Goal: Task Accomplishment & Management: Use online tool/utility

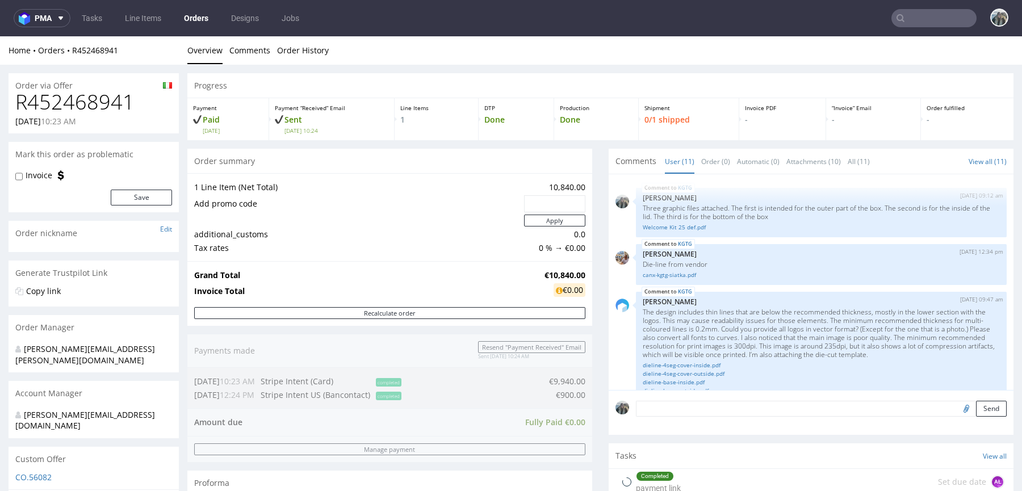
scroll to position [457, 0]
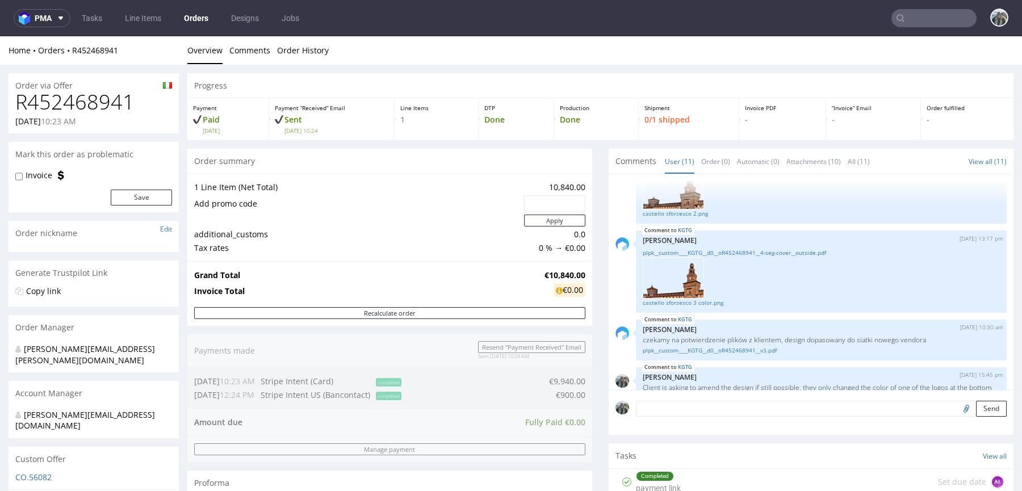
click at [69, 96] on h1 "R452468941" at bounding box center [93, 102] width 157 height 23
copy h1 "R452468941"
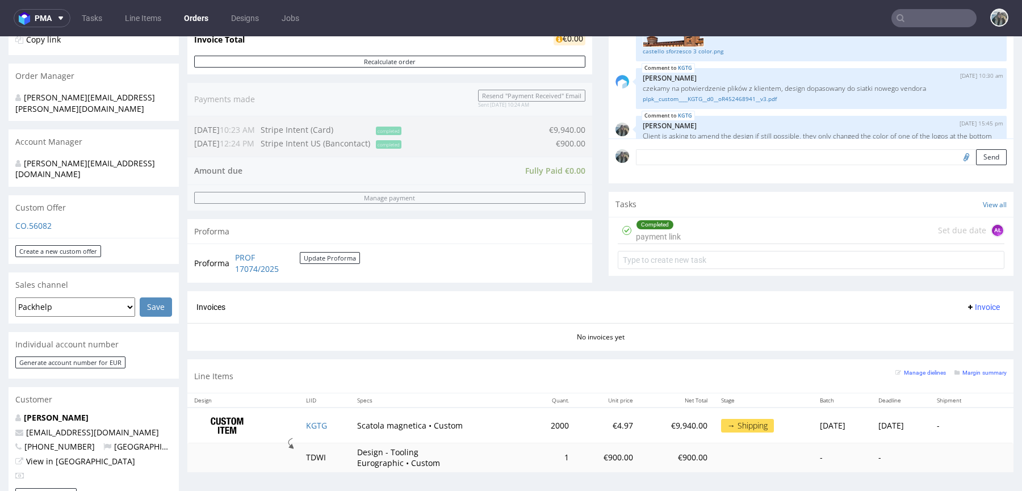
scroll to position [246, 0]
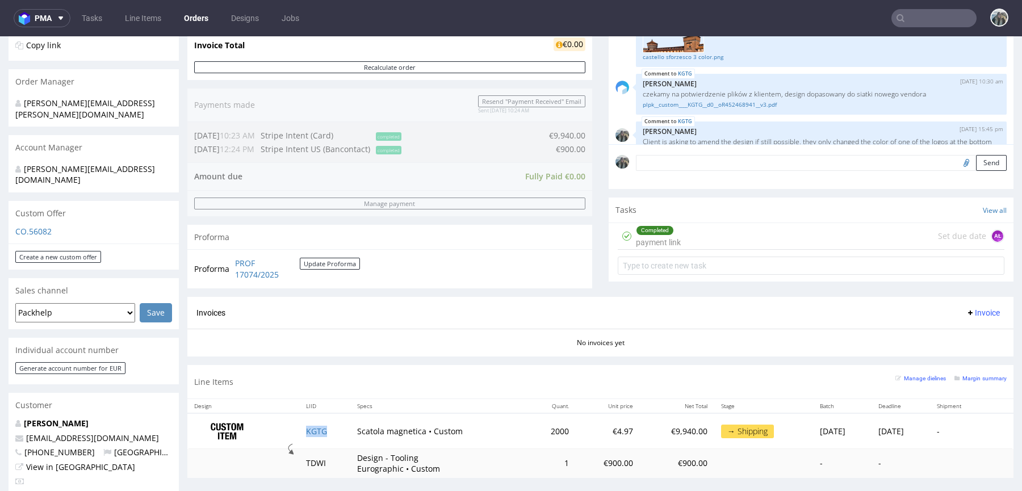
click at [323, 431] on td "KGTG" at bounding box center [325, 431] width 52 height 36
copy link "KGTG"
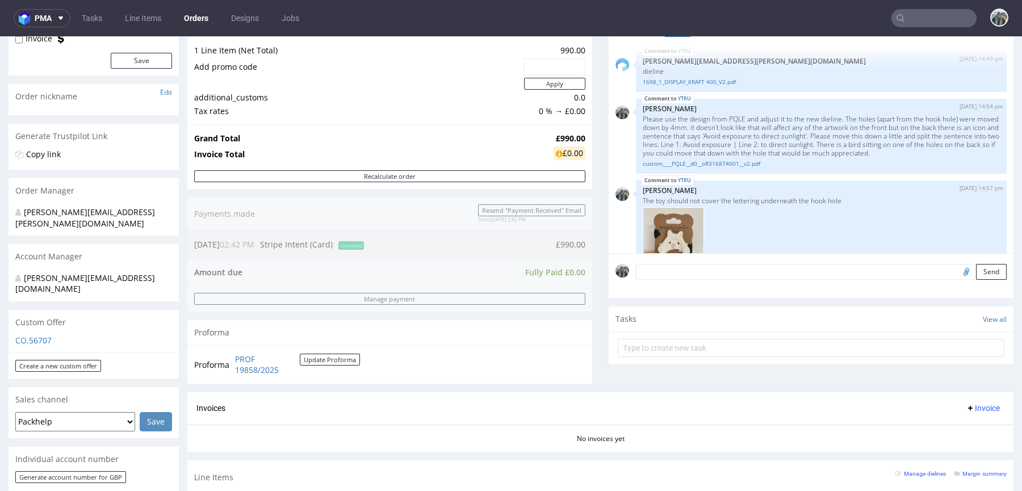
scroll to position [392, 0]
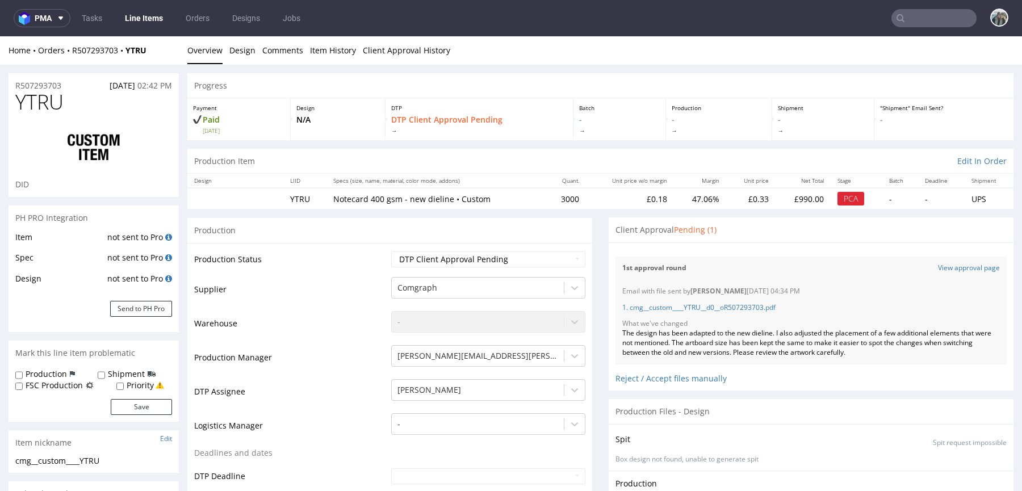
scroll to position [56, 0]
click at [938, 268] on link "View approval page" at bounding box center [969, 268] width 62 height 10
click at [745, 308] on link "1. cmg__custom____YTRU__d0__oR507293703.pdf" at bounding box center [698, 308] width 153 height 10
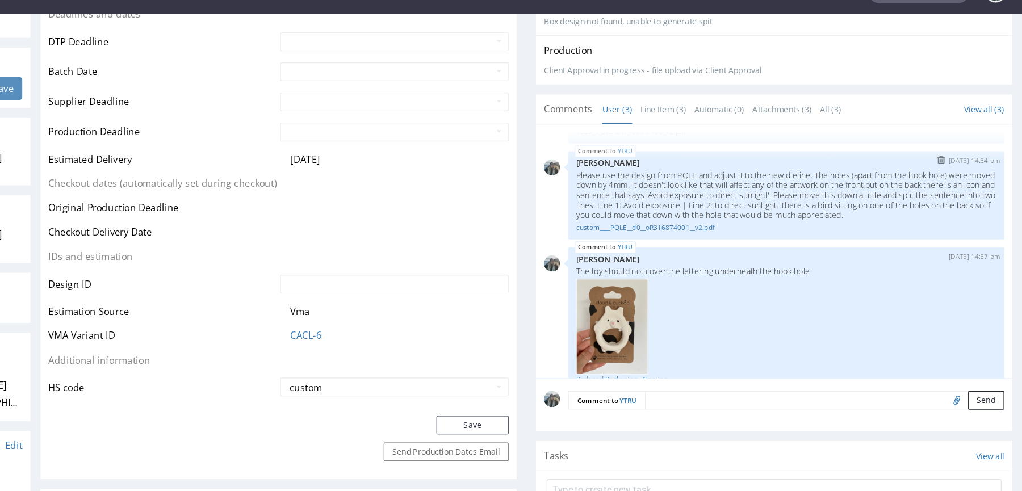
scroll to position [37, 0]
drag, startPoint x: 544, startPoint y: 165, endPoint x: 618, endPoint y: 166, distance: 74.4
click at [618, 166] on p "Please use the design from PQLE and adjust it to the new dieline. The holes (ap…" at bounding box center [641, 169] width 357 height 43
click at [499, 257] on img at bounding box center [493, 280] width 61 height 81
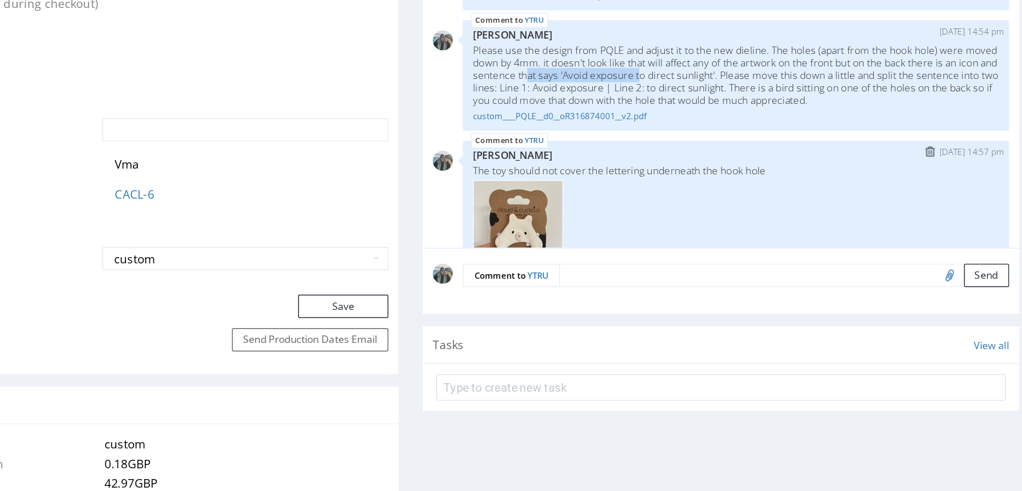
scroll to position [438, 0]
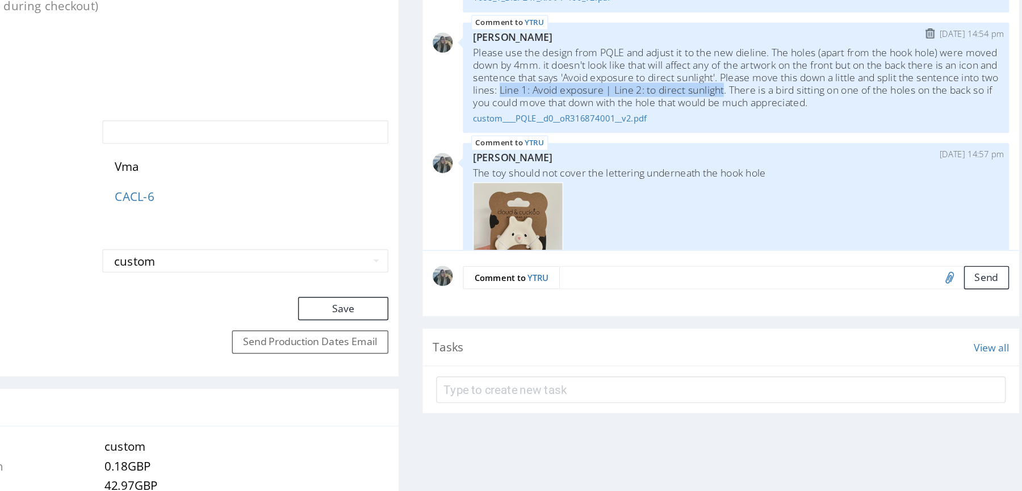
drag, startPoint x: 405, startPoint y: 1, endPoint x: 252, endPoint y: 1, distance: 152.7
copy p "Line 1: Avoid exposure | Line 2: to direct sunlight"
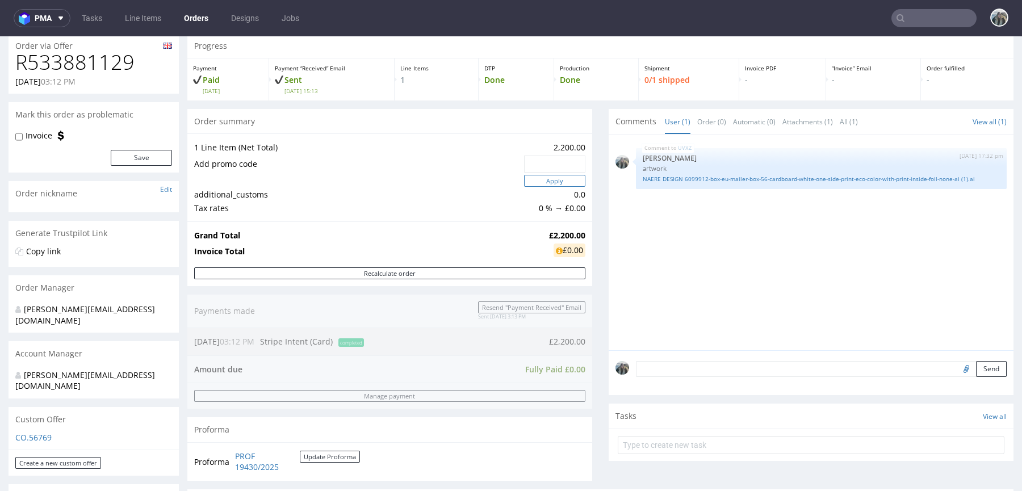
scroll to position [427, 0]
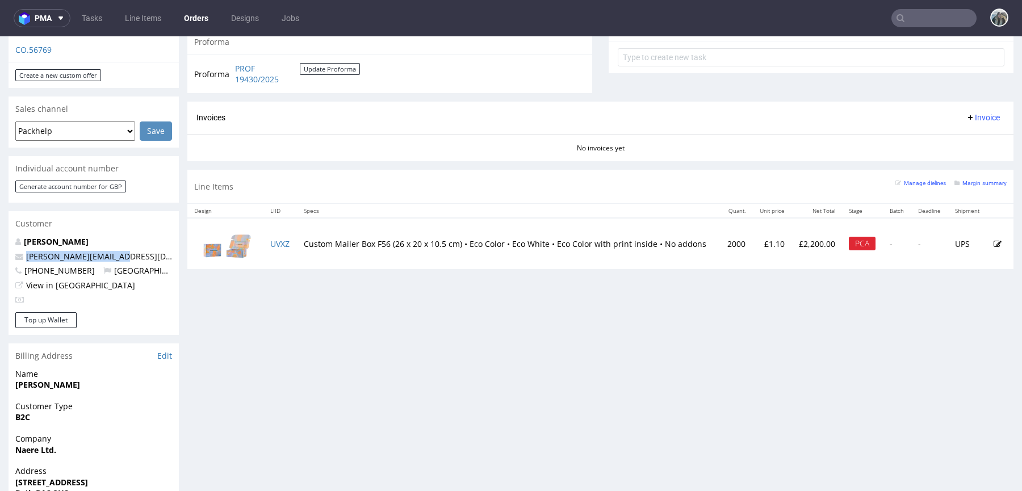
drag, startPoint x: 127, startPoint y: 235, endPoint x: 0, endPoint y: 234, distance: 126.6
click at [0, 235] on div "Order via Offer R533881129 [DATE] 03:12 PM Mark this order as problematic Invoi…" at bounding box center [511, 182] width 1022 height 1090
click at [280, 247] on td "UVXZ" at bounding box center [279, 243] width 33 height 51
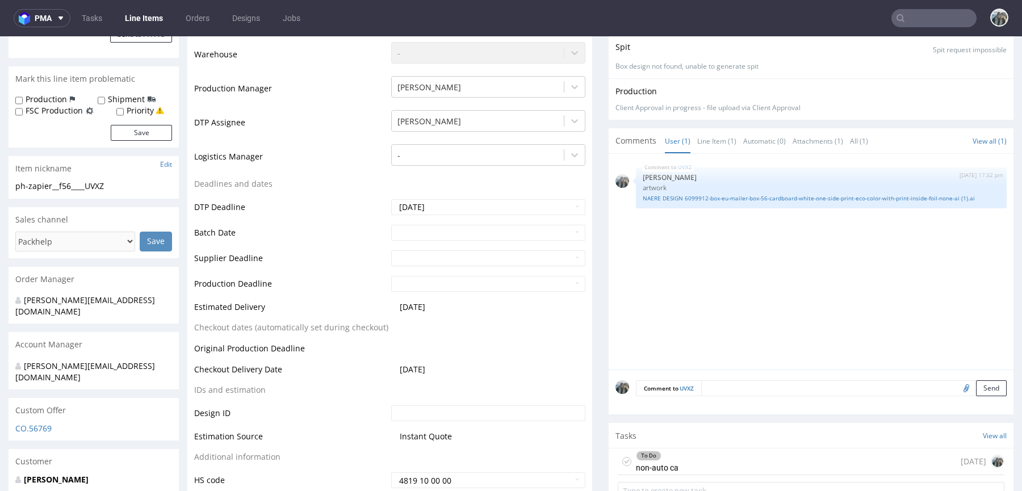
scroll to position [606, 0]
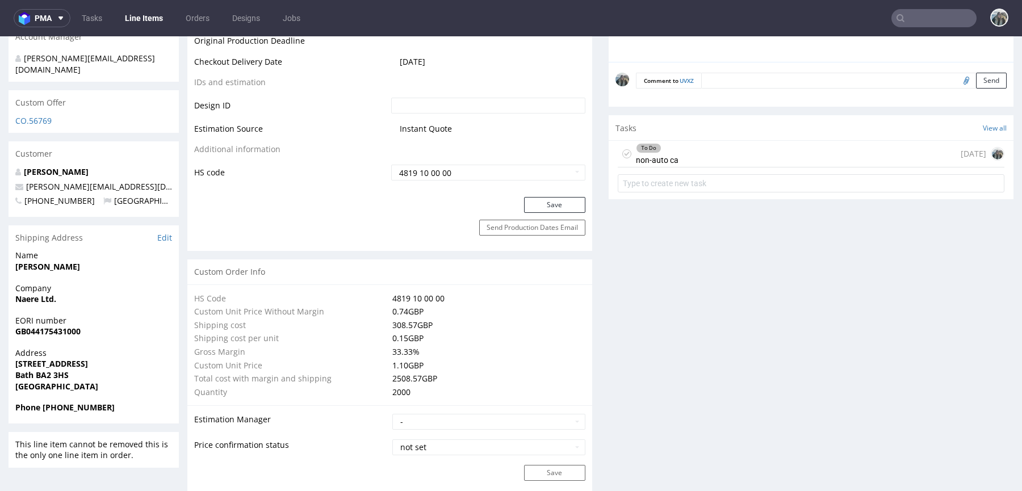
click at [678, 155] on div "To Do non-auto ca 3 days ago" at bounding box center [811, 154] width 387 height 27
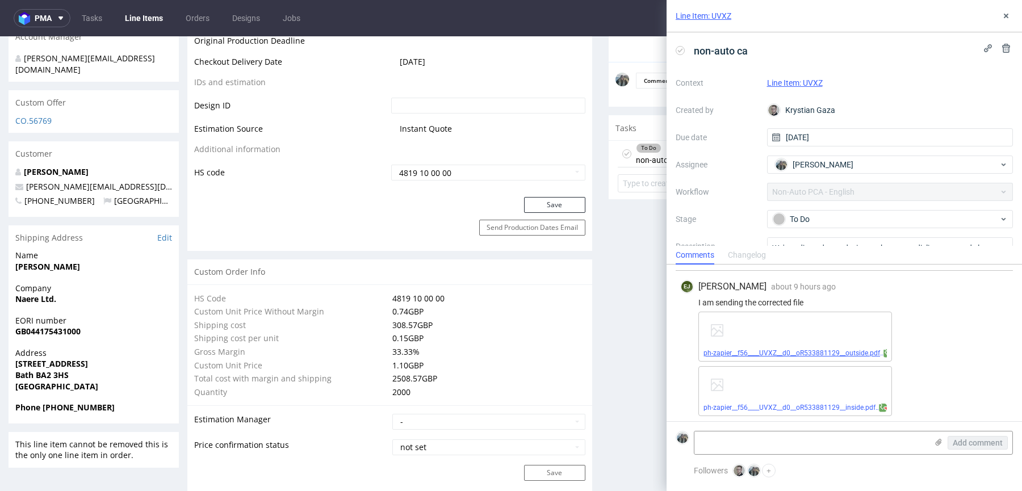
scroll to position [305, 0]
click at [826, 351] on link "ph-zapier__f56____UVXZ__d0__oR533881129__outside.pdf" at bounding box center [791, 351] width 177 height 8
click at [808, 405] on link "ph-zapier__f56____UVXZ__d0__oR533881129__inside.pdf" at bounding box center [789, 406] width 172 height 8
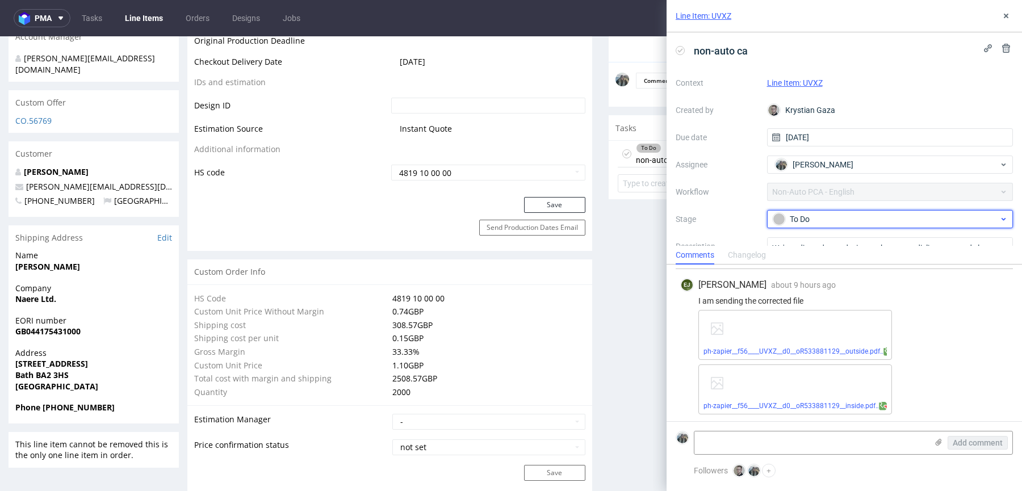
click at [795, 225] on div "To Do" at bounding box center [890, 219] width 246 height 18
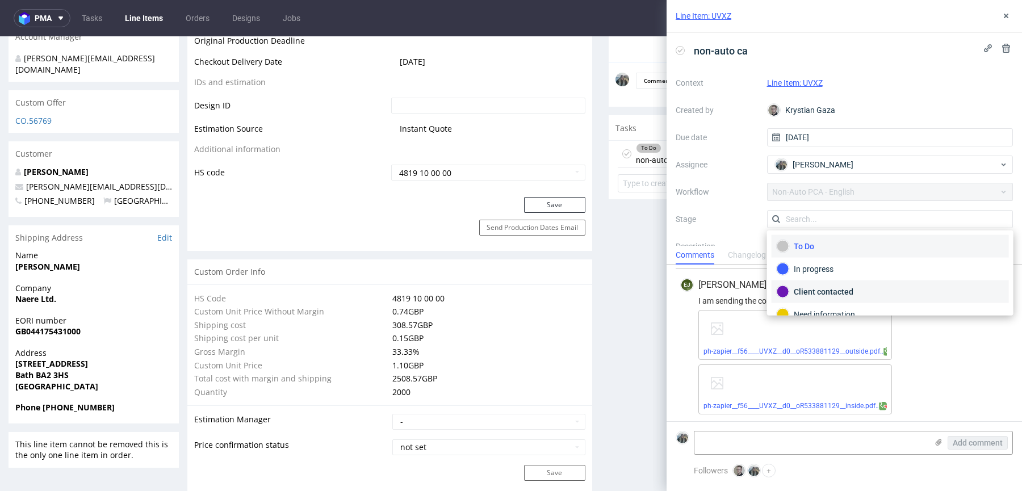
click at [805, 295] on div "Client contacted" at bounding box center [889, 291] width 227 height 12
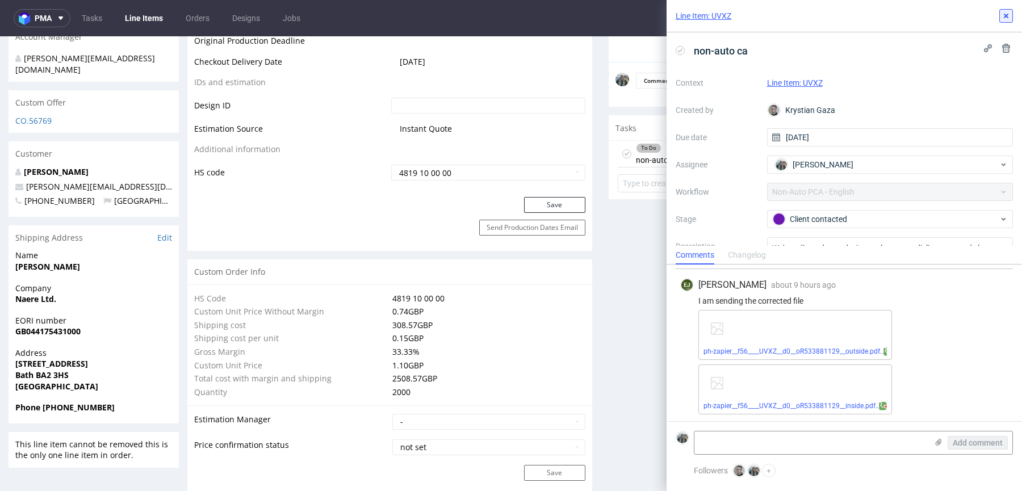
click at [1009, 20] on icon at bounding box center [1005, 15] width 9 height 9
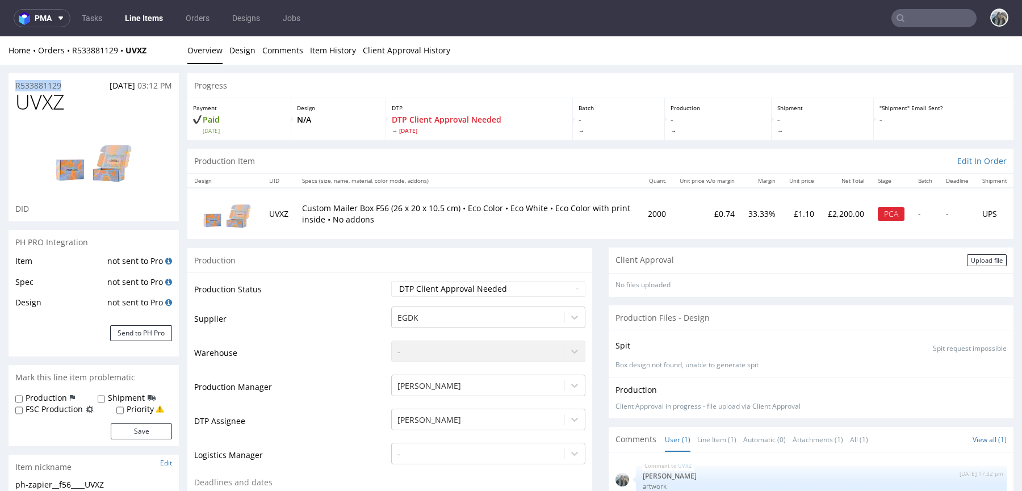
drag, startPoint x: 59, startPoint y: 87, endPoint x: 0, endPoint y: 87, distance: 59.0
copy p "R533881129"
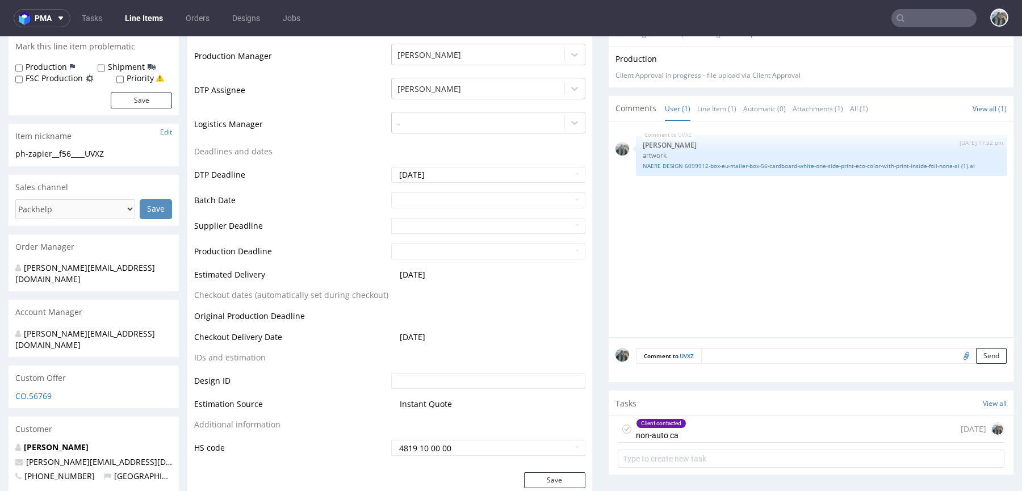
scroll to position [410, 0]
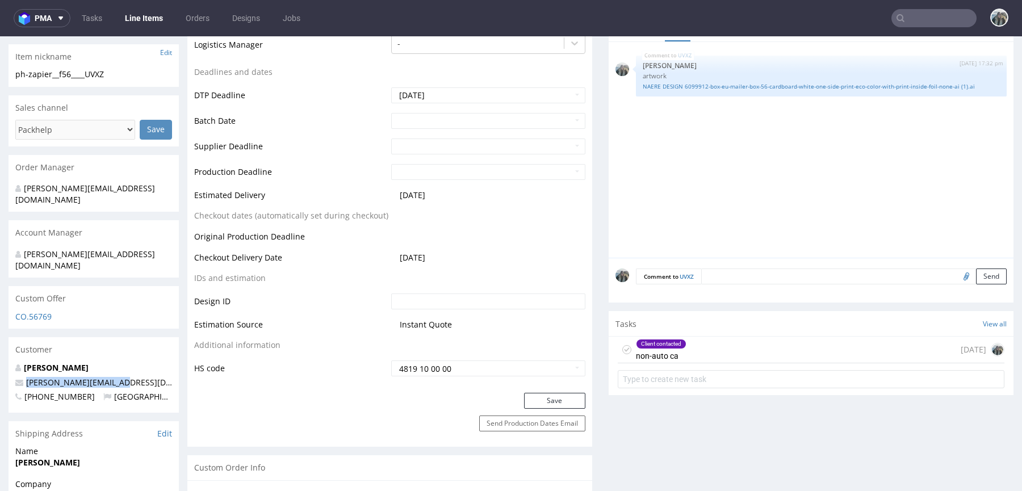
drag, startPoint x: 116, startPoint y: 358, endPoint x: 0, endPoint y: 358, distance: 115.8
copy span "philippa@naereskin.com"
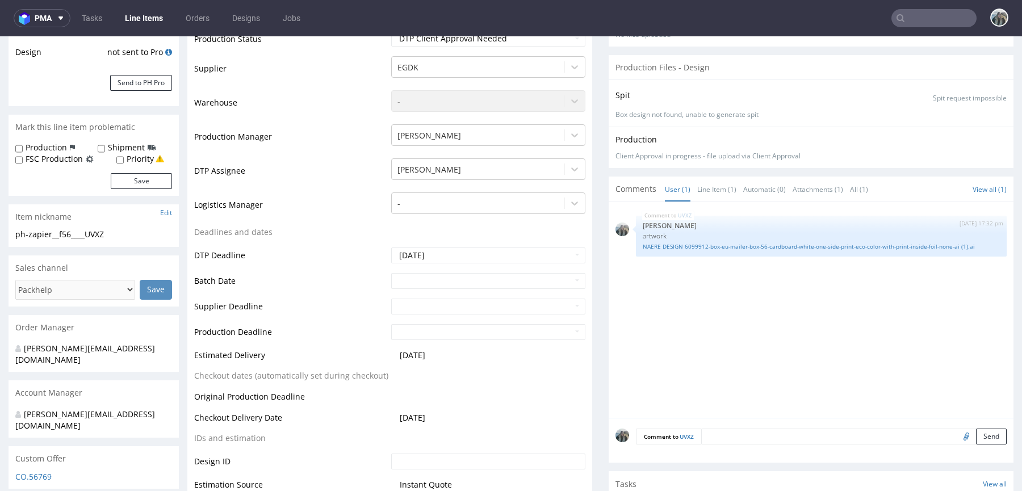
scroll to position [20, 0]
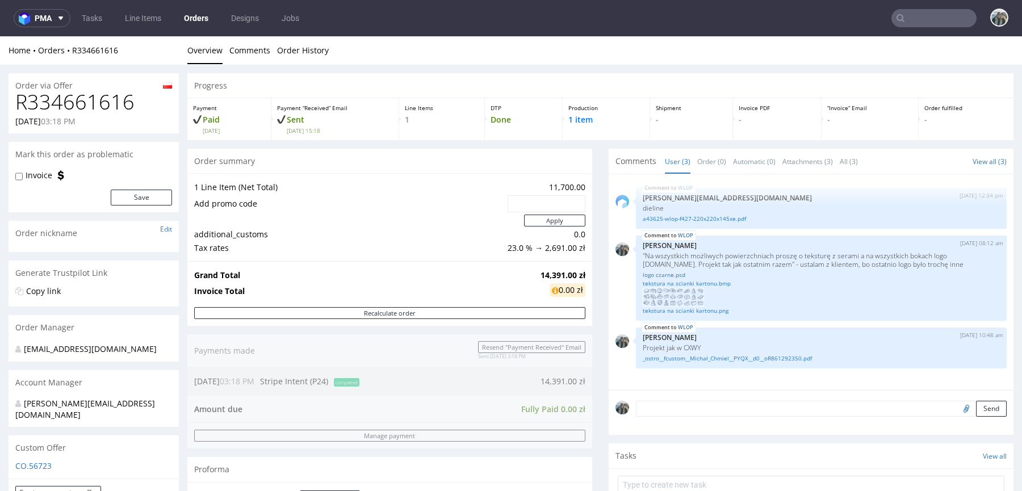
click at [106, 111] on h1 "R334661616" at bounding box center [93, 102] width 157 height 23
copy h1 "R334661616"
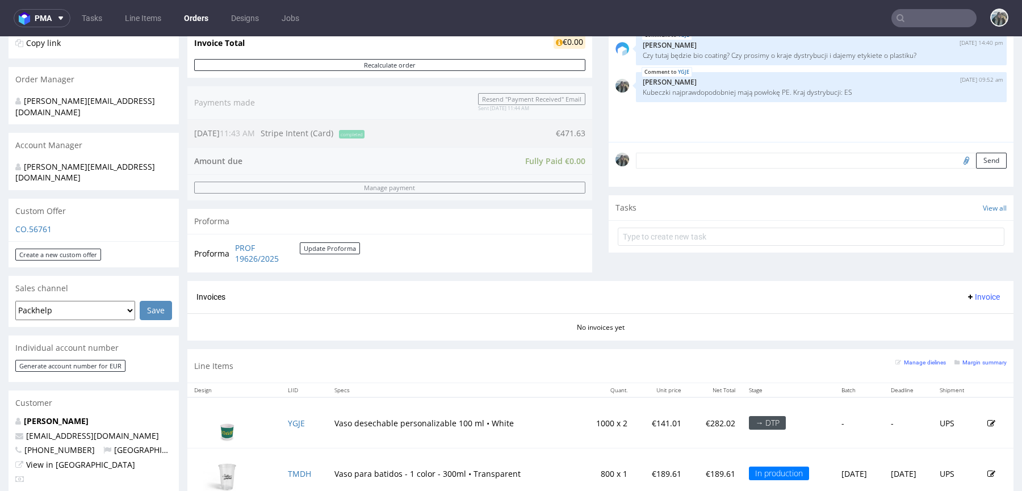
scroll to position [325, 0]
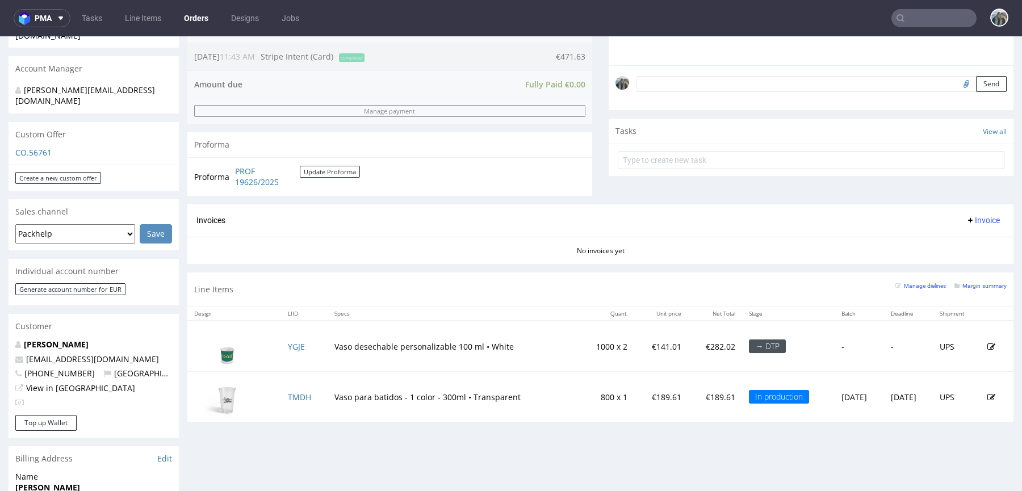
click at [300, 351] on td "YGJE" at bounding box center [304, 346] width 46 height 51
click at [295, 349] on td "YGJE" at bounding box center [304, 346] width 46 height 51
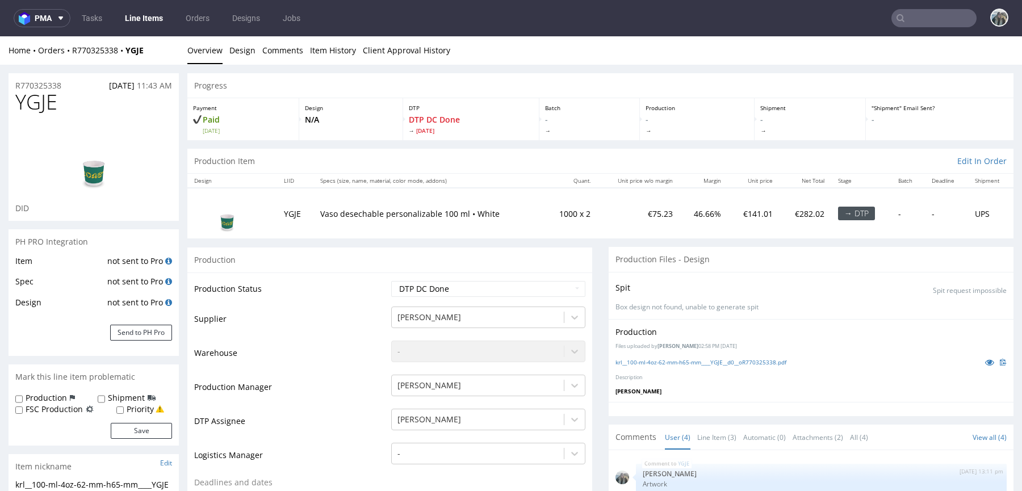
click at [70, 85] on div "R770325338 15.09.2025 11:43 AM" at bounding box center [94, 82] width 170 height 18
drag, startPoint x: 70, startPoint y: 85, endPoint x: 0, endPoint y: 85, distance: 70.4
copy p "R770325338"
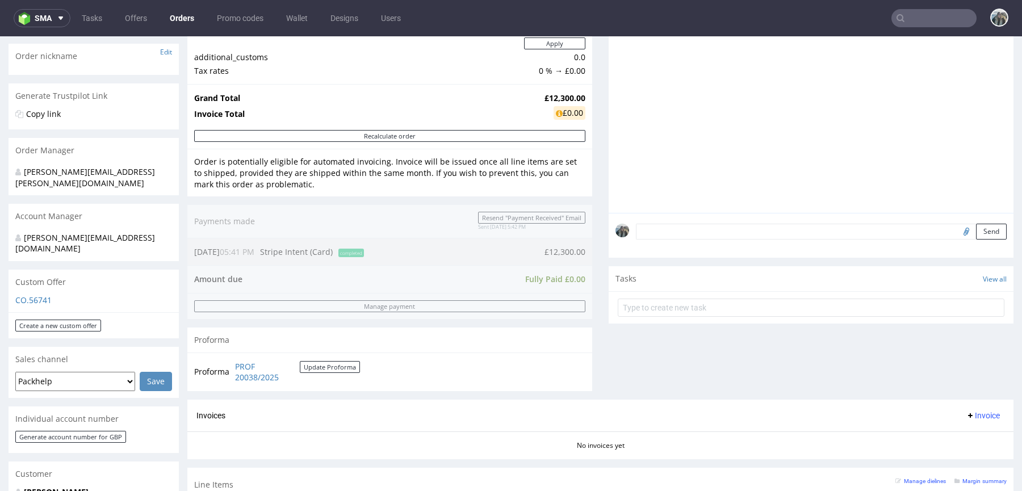
scroll to position [203, 0]
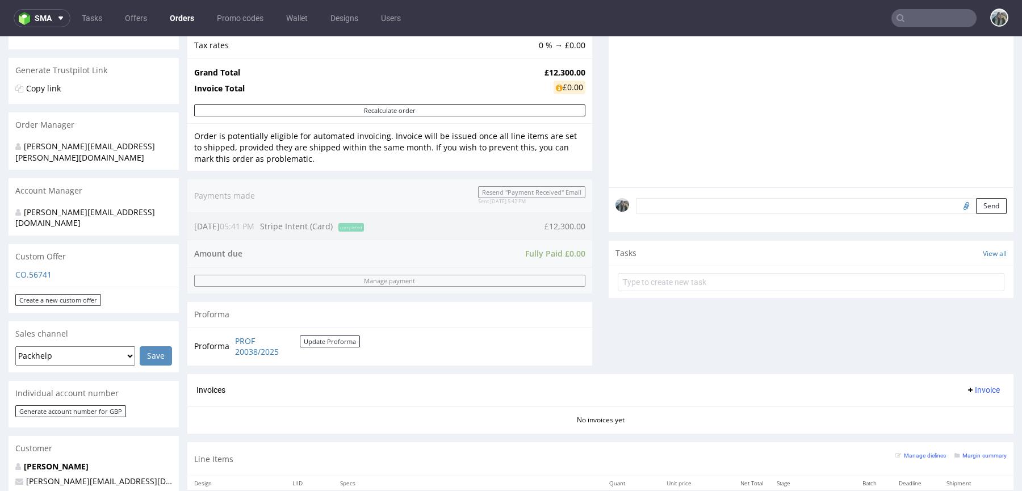
click at [58, 461] on p "[PERSON_NAME]" at bounding box center [93, 466] width 157 height 11
click at [53, 461] on p "[PERSON_NAME]" at bounding box center [93, 466] width 157 height 11
click at [51, 461] on link "[PERSON_NAME]" at bounding box center [56, 466] width 65 height 11
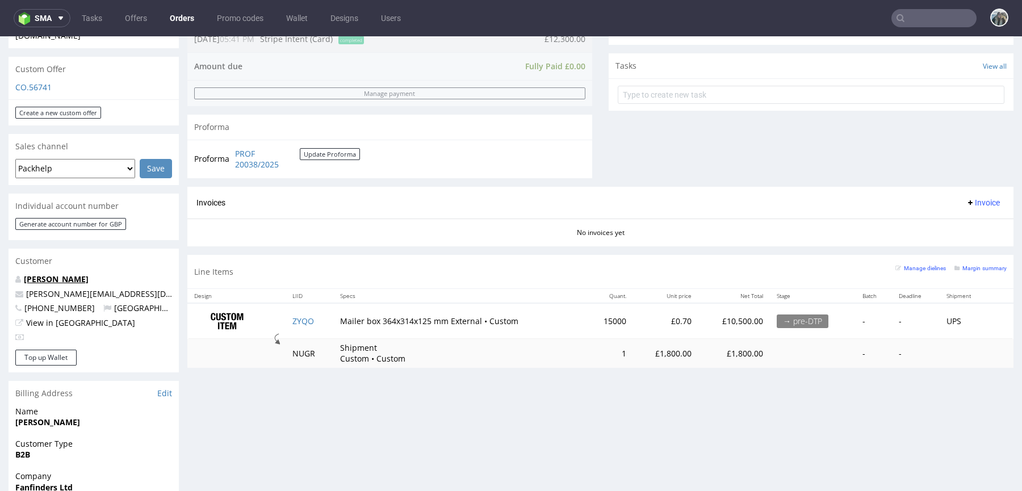
scroll to position [441, 0]
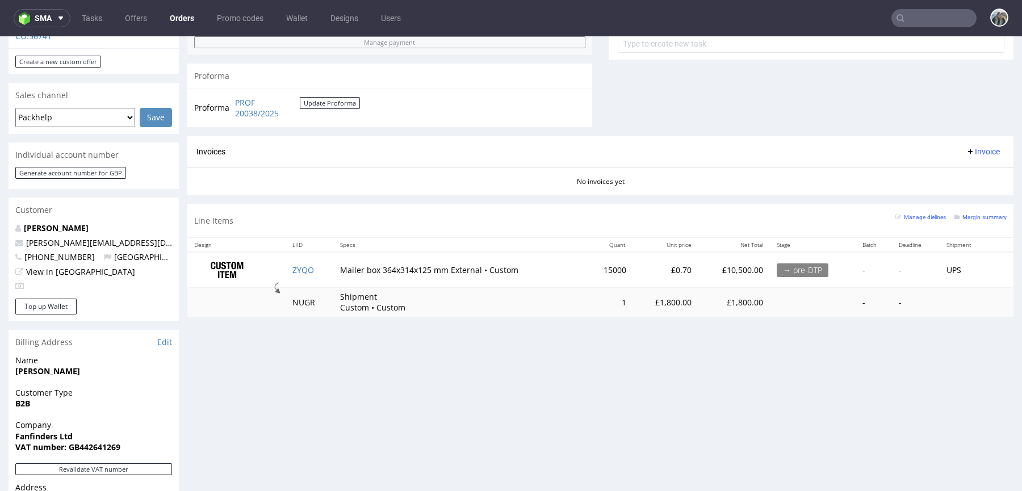
click at [913, 6] on nav "sma Tasks Offers Orders Promo codes Wallet Designs Users" at bounding box center [511, 18] width 1022 height 36
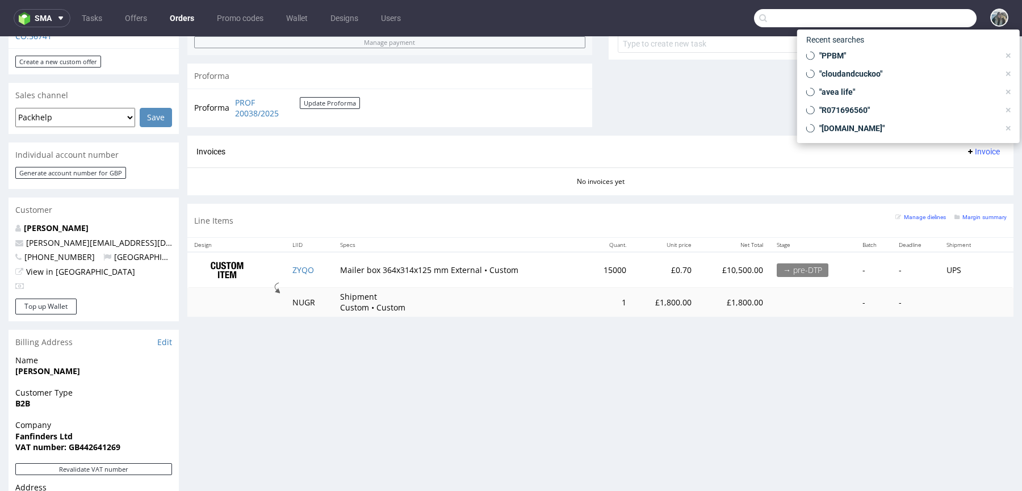
click at [913, 9] on input "text" at bounding box center [865, 18] width 222 height 18
paste input "KKSQ"
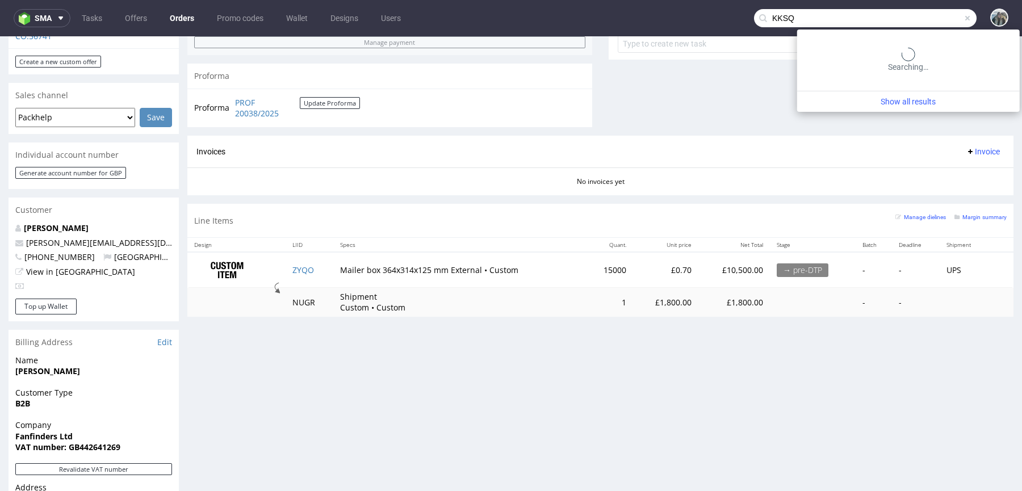
type input "KKSQ"
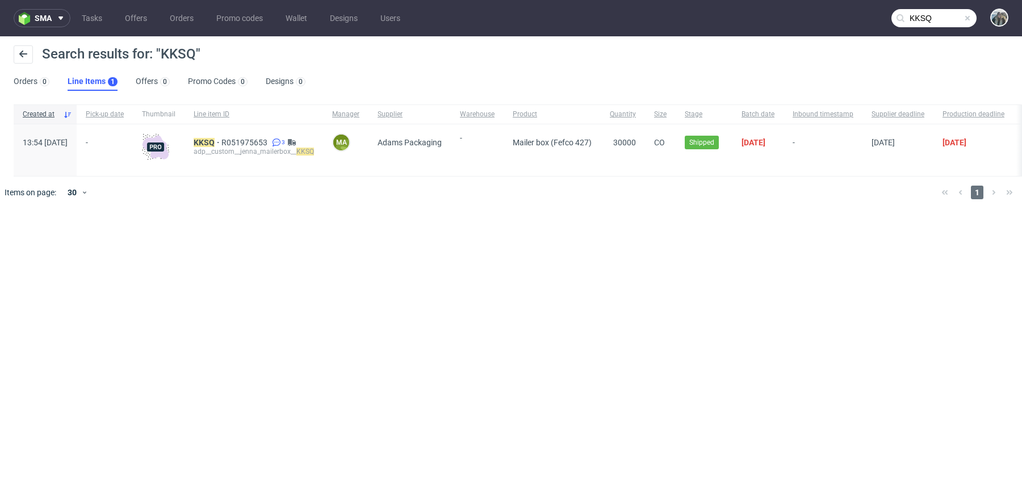
click at [226, 137] on div "KKSQ R051975653 3 adp__custom__jenna_mailerbox__ KKSQ" at bounding box center [253, 150] width 138 height 52
click at [215, 146] on mark "KKSQ" at bounding box center [204, 142] width 21 height 9
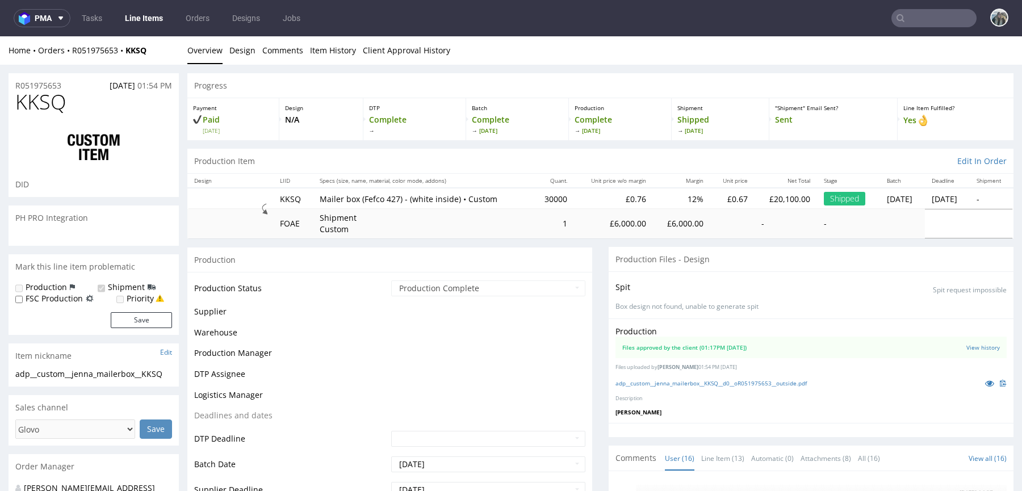
scroll to position [507, 0]
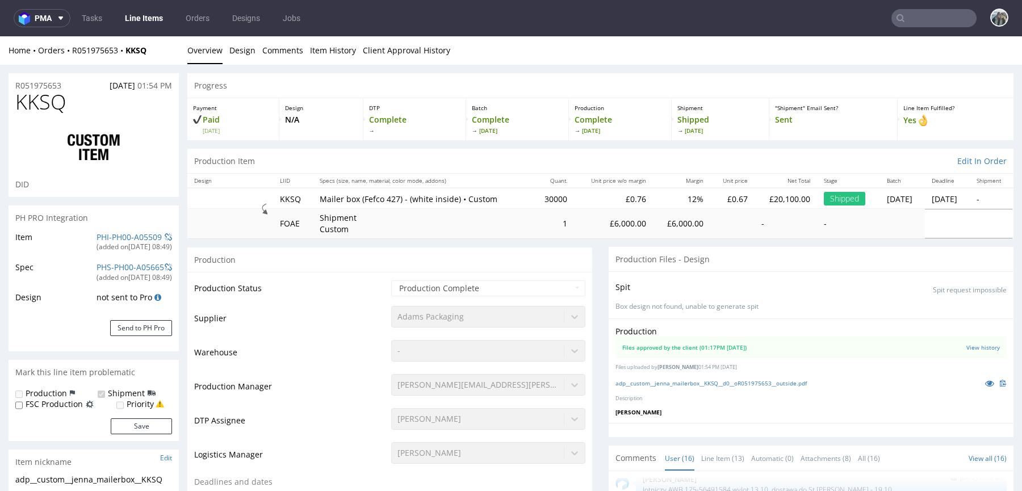
type input "30265"
select select "in_progress"
click at [985, 383] on icon at bounding box center [989, 383] width 9 height 8
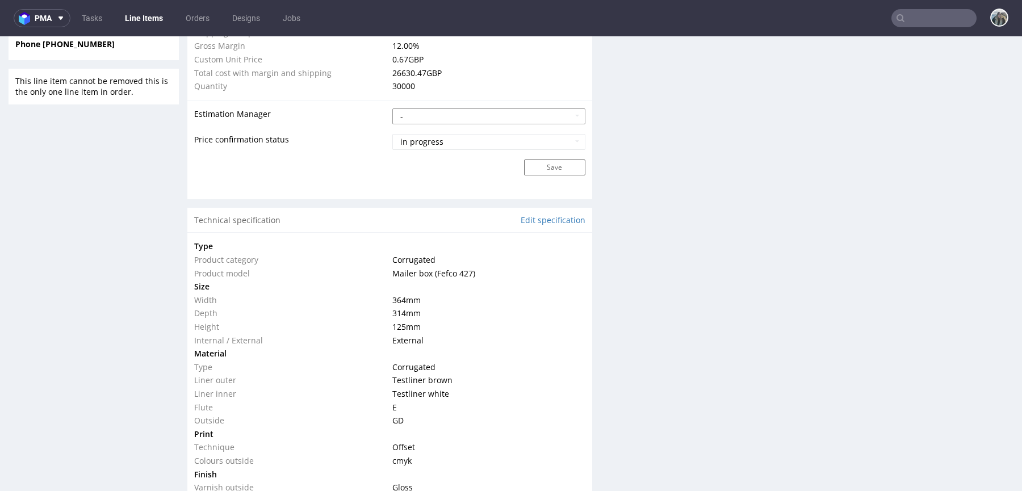
scroll to position [0, 0]
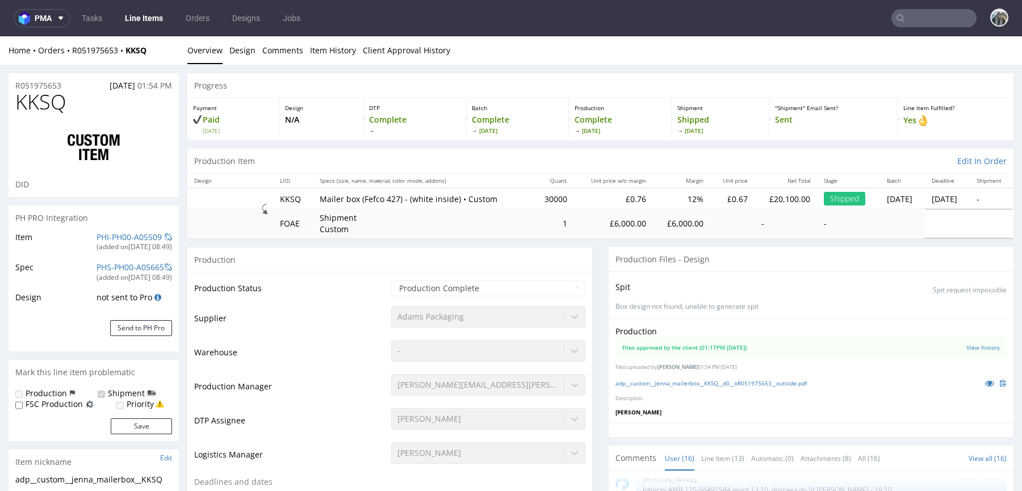
click at [50, 110] on span "KKSQ" at bounding box center [40, 102] width 51 height 23
click at [49, 110] on span "KKSQ" at bounding box center [40, 102] width 51 height 23
copy span "KKSQ"
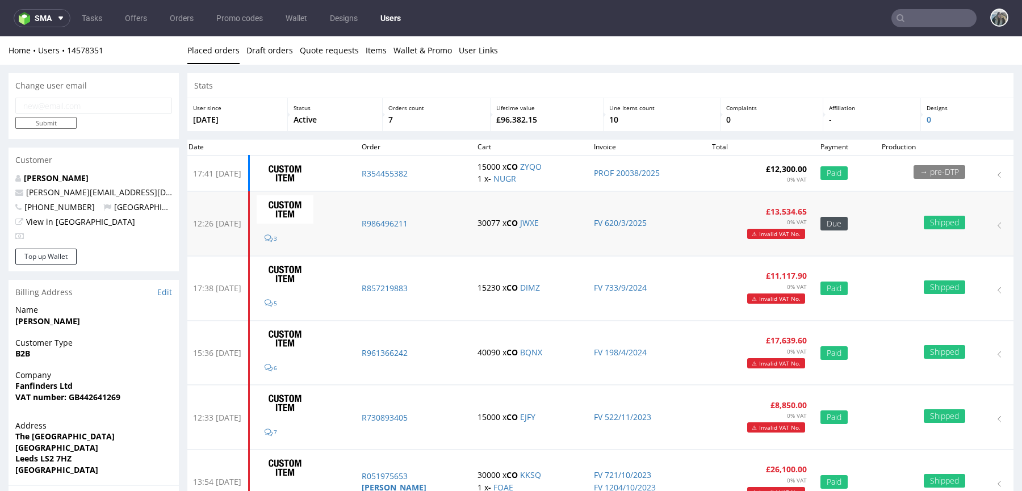
click at [418, 217] on td "R986496211" at bounding box center [413, 224] width 116 height 64
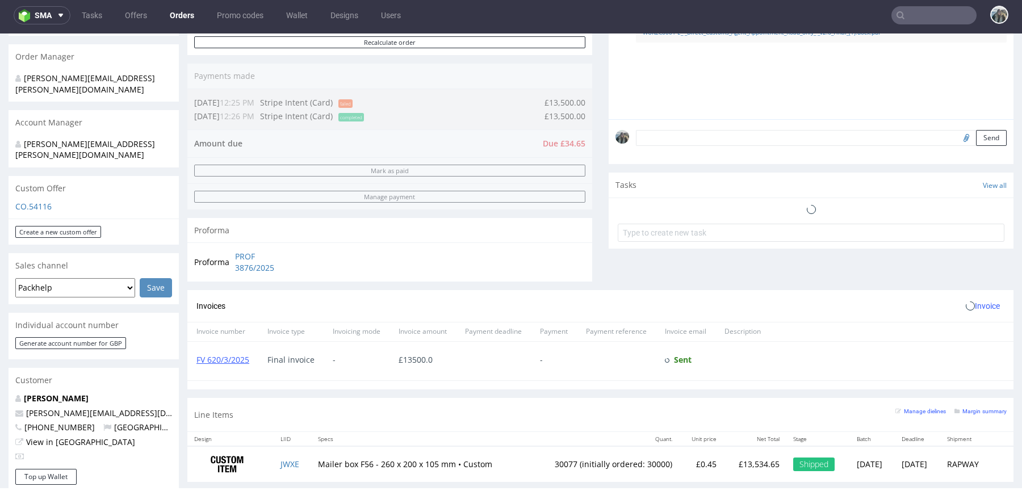
scroll to position [382, 0]
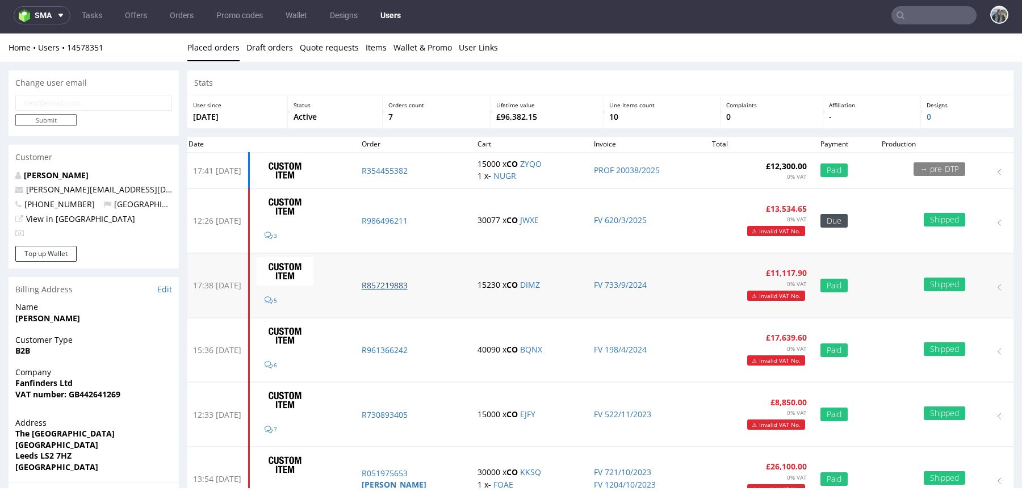
click at [396, 280] on p "R857219883" at bounding box center [413, 285] width 103 height 11
click at [411, 347] on p "R961366242" at bounding box center [413, 350] width 103 height 11
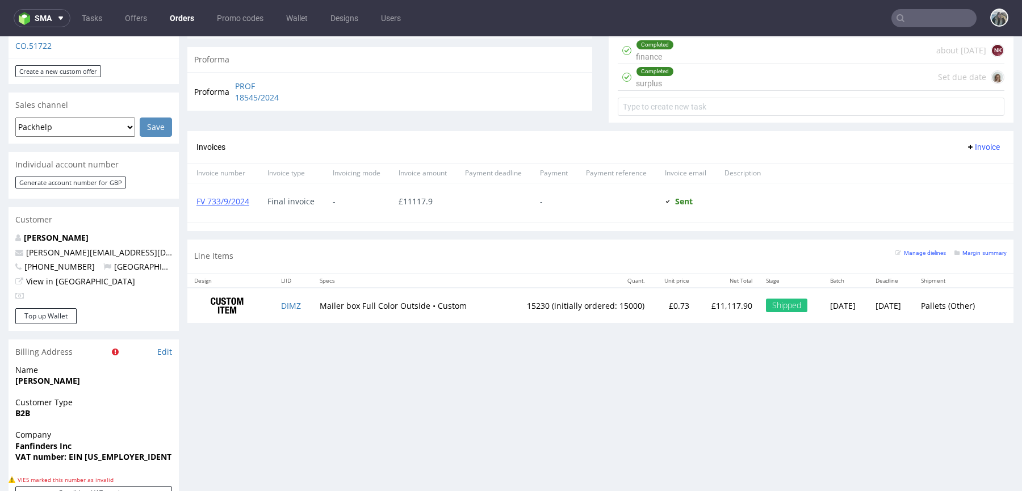
scroll to position [433, 0]
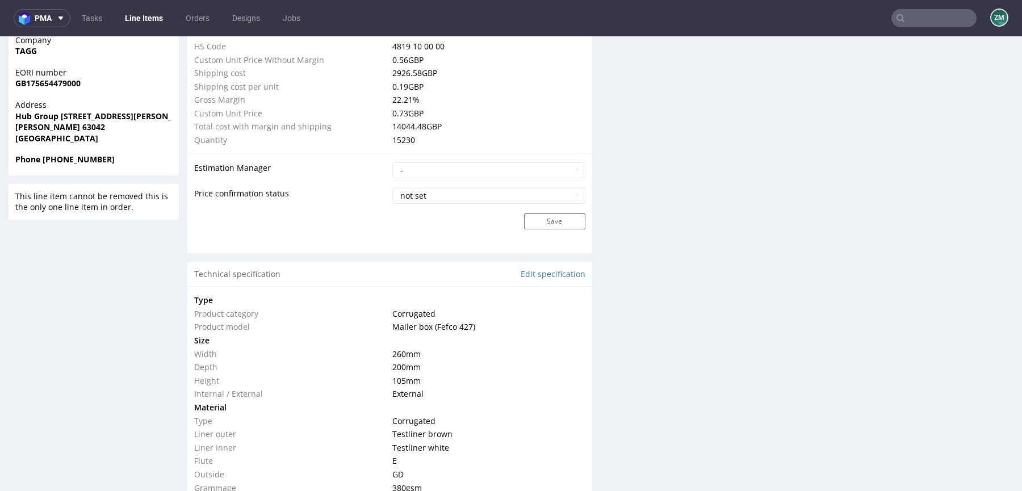
scroll to position [867, 0]
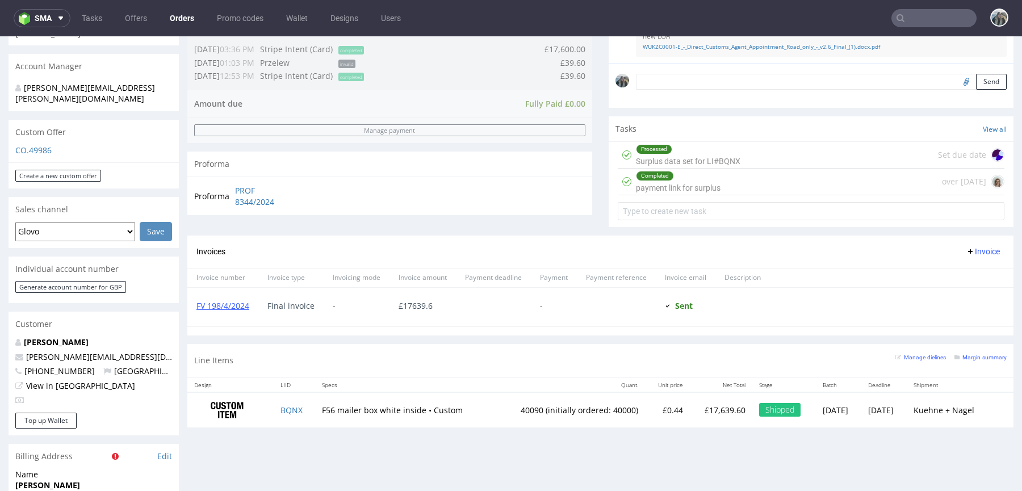
scroll to position [460, 0]
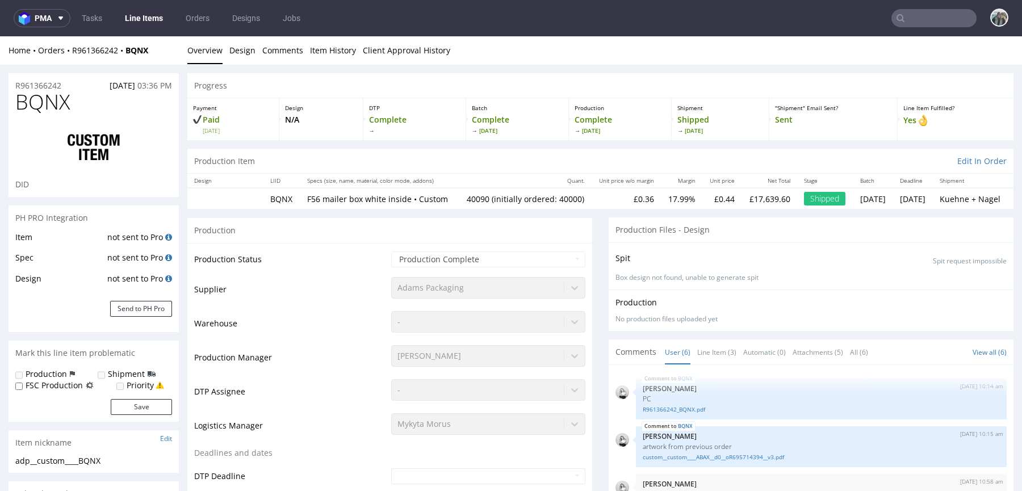
select select "in_progress"
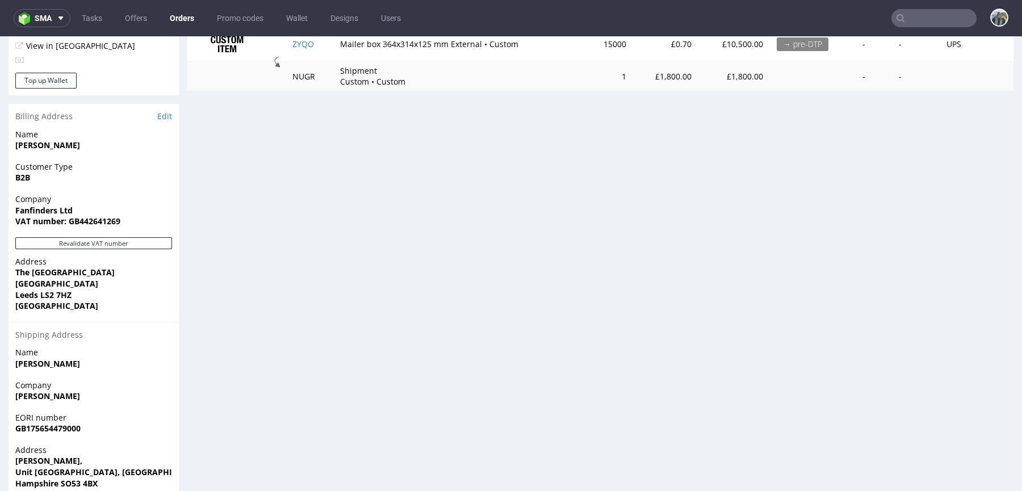
scroll to position [658, 0]
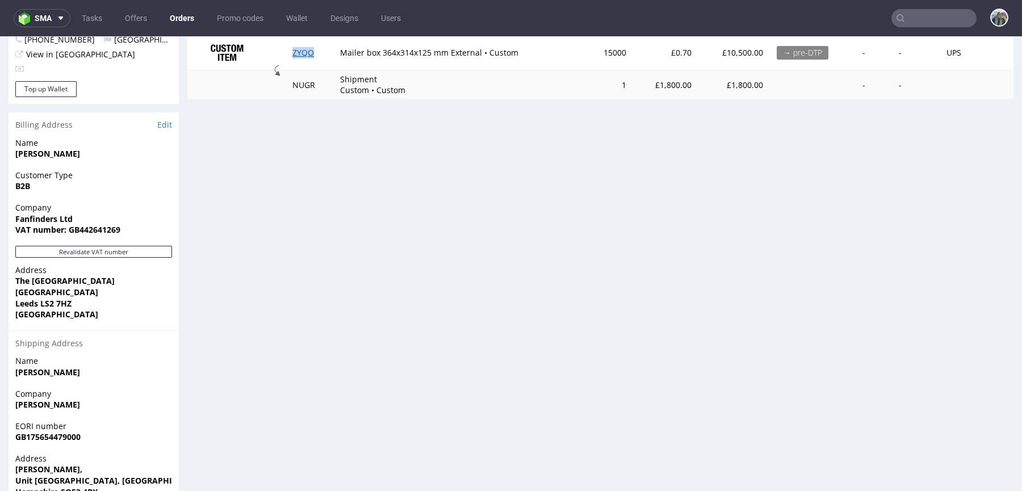
click at [300, 55] on td "ZYQO" at bounding box center [309, 53] width 48 height 36
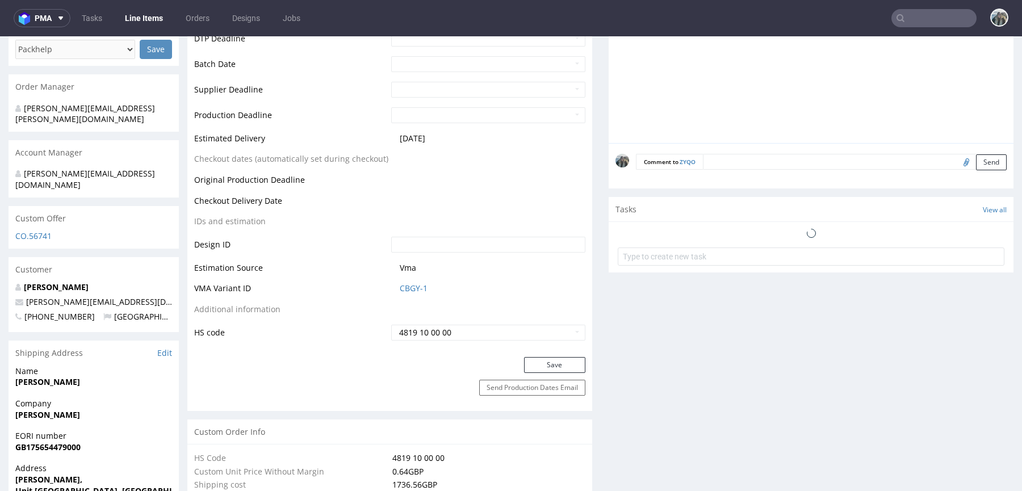
scroll to position [553, 0]
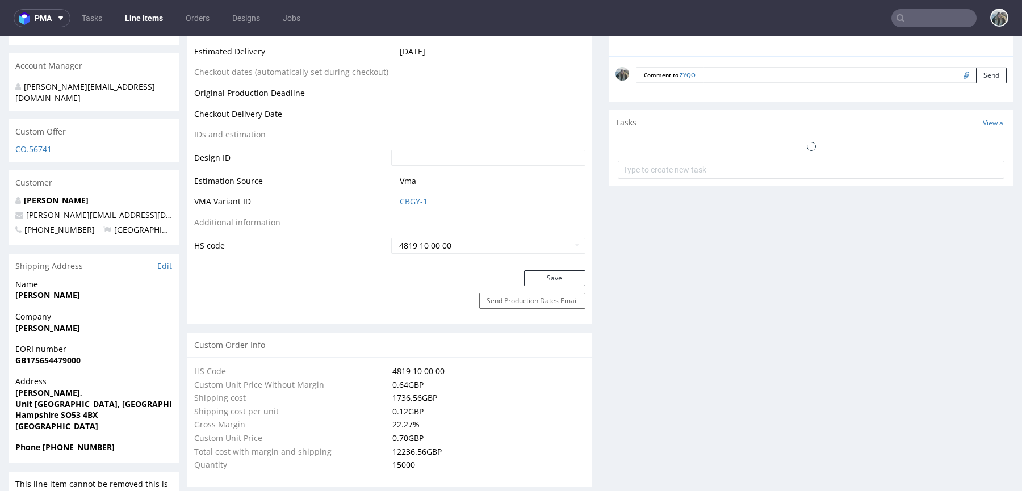
click at [734, 70] on textarea at bounding box center [855, 75] width 304 height 16
paste textarea "KKSQ"
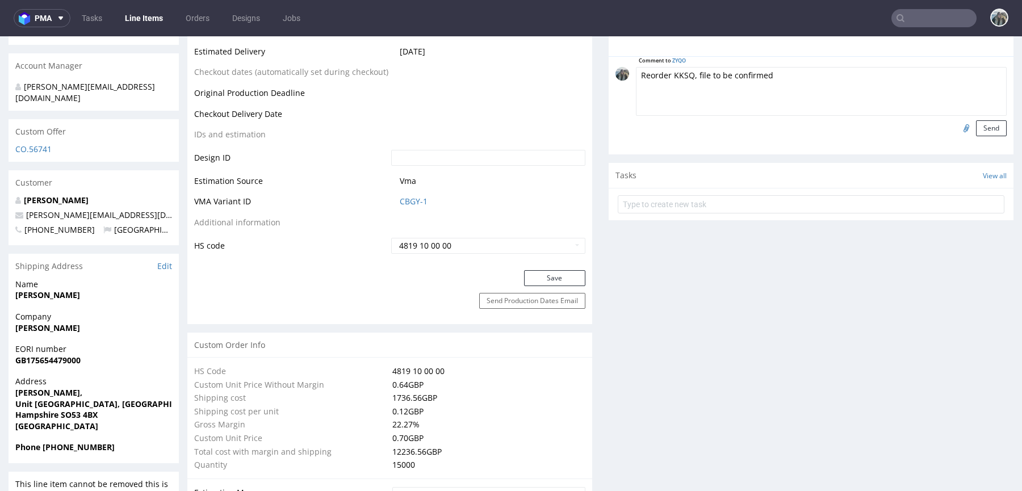
drag, startPoint x: 667, startPoint y: 70, endPoint x: 670, endPoint y: 106, distance: 35.4
click at [667, 71] on textarea "Reorder KKSQ, file to be confirmed" at bounding box center [821, 91] width 371 height 49
type textarea "Reorder 1:1 KKSQ, file to be confirmed"
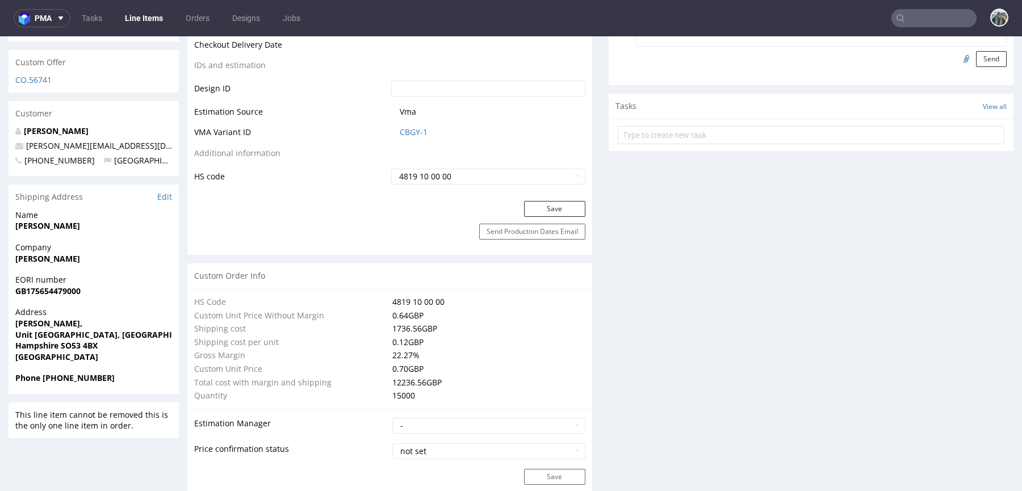
scroll to position [566, 0]
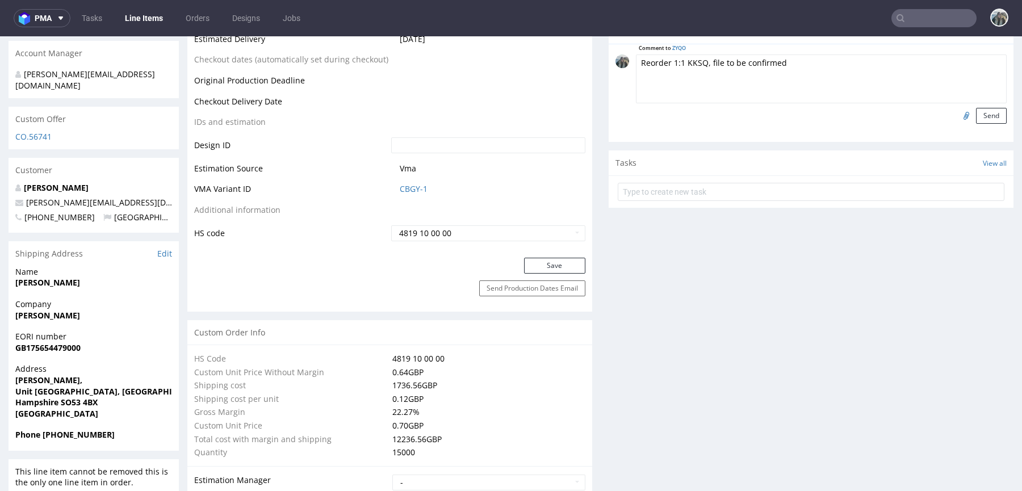
click at [956, 115] on input "file" at bounding box center [964, 115] width 16 height 15
type input "C:\fakepath\adp__custom__jenna_mailerbox__KKSQ__d0__oR051975653__outside.pdf"
click at [976, 119] on button "Send" at bounding box center [991, 116] width 31 height 16
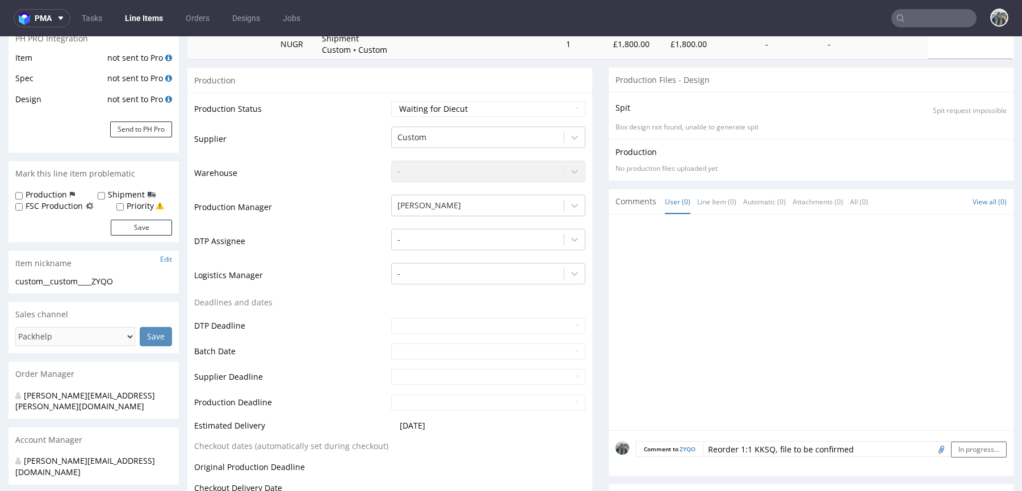
scroll to position [0, 0]
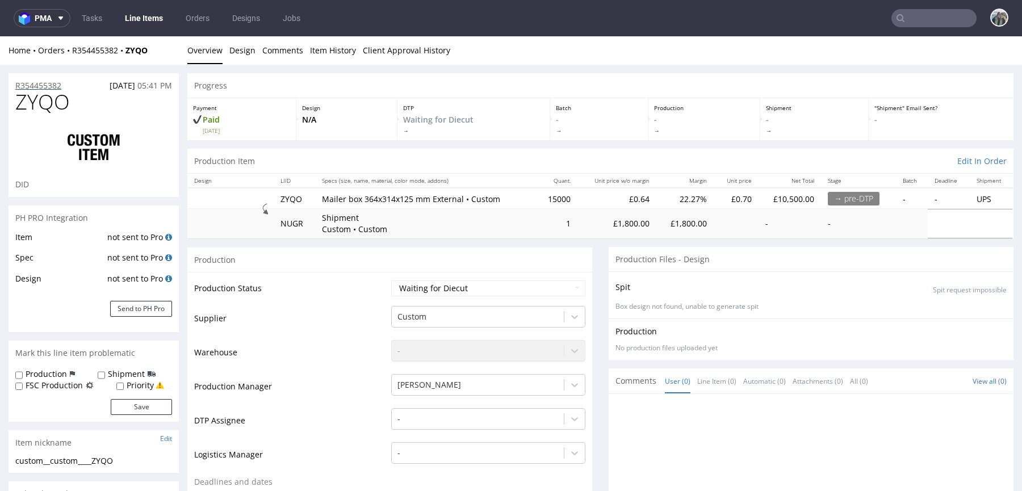
click at [54, 81] on p "R354455382" at bounding box center [38, 85] width 46 height 11
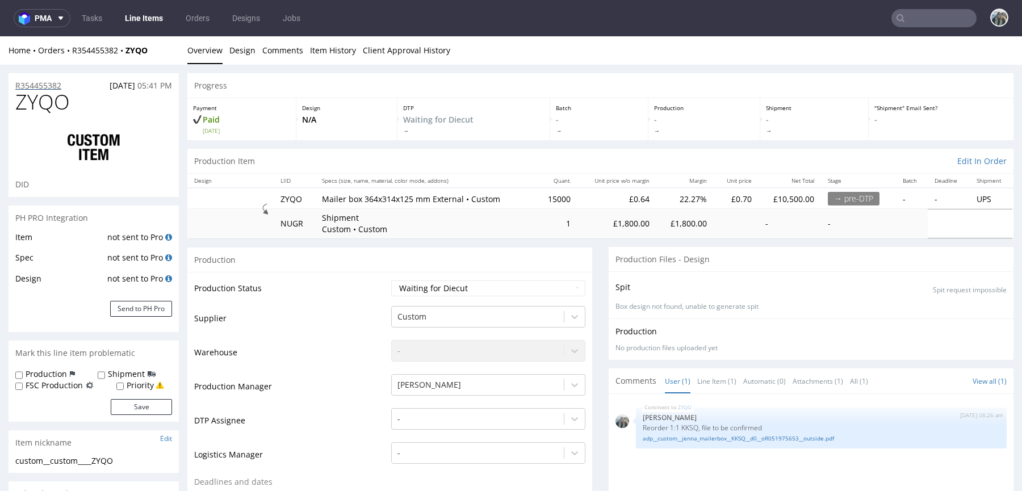
scroll to position [19, 0]
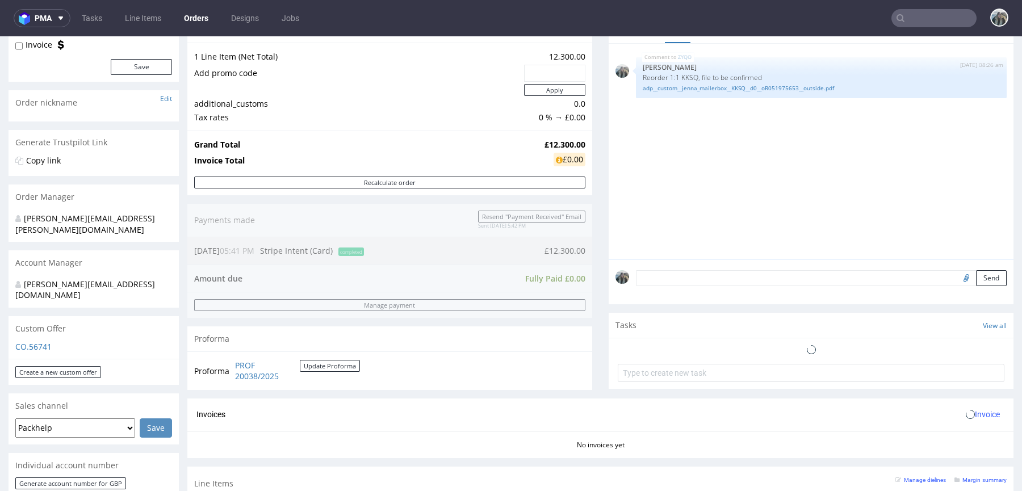
scroll to position [144, 0]
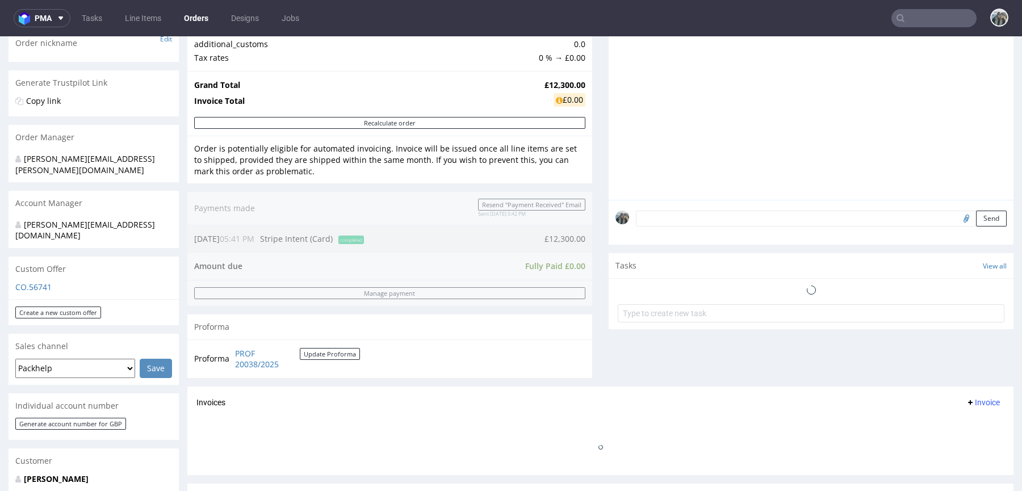
scroll to position [299, 0]
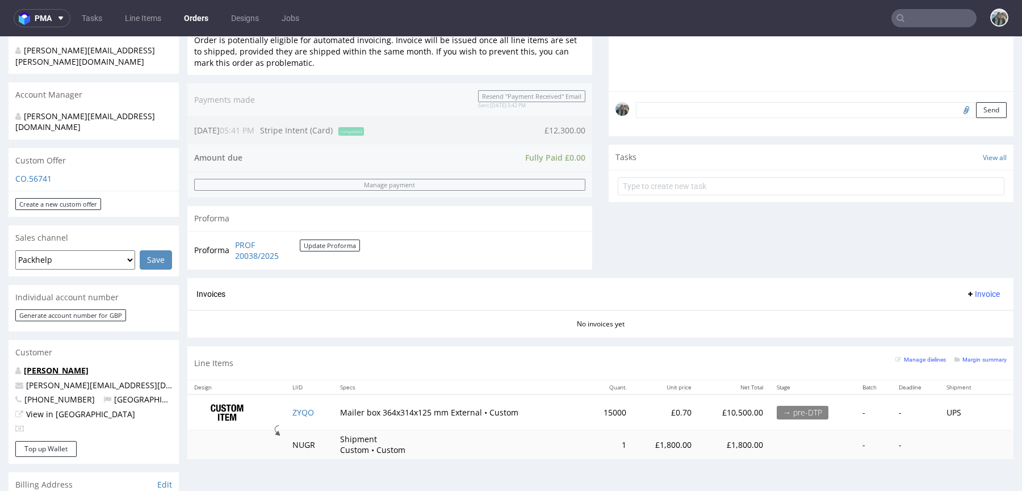
drag, startPoint x: 60, startPoint y: 347, endPoint x: 94, endPoint y: 339, distance: 35.7
click at [60, 365] on link "[PERSON_NAME]" at bounding box center [56, 370] width 65 height 11
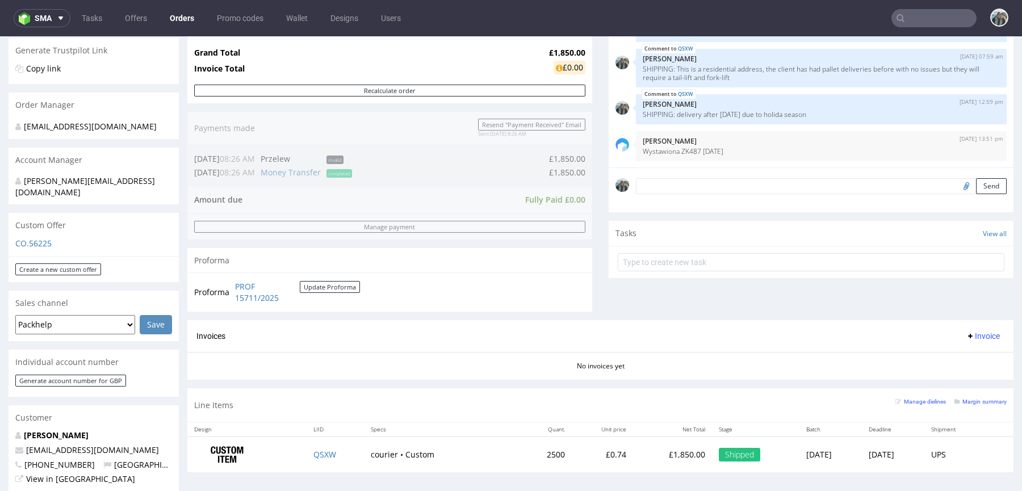
scroll to position [213, 0]
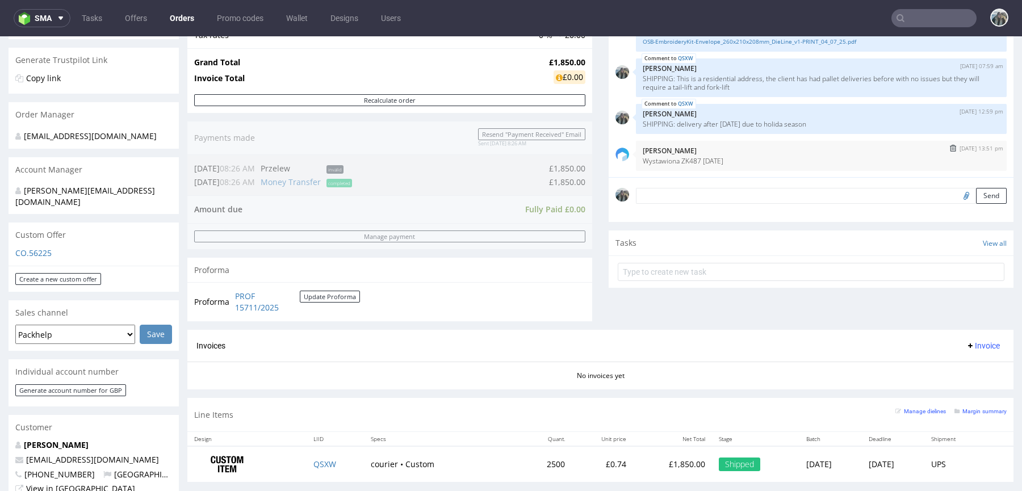
click at [720, 160] on p "Wystawiona ZK487 20/08/2025" at bounding box center [821, 161] width 357 height 9
click at [671, 160] on p "Wystawiona ZK487 20/08/2025" at bounding box center [821, 161] width 357 height 9
click at [682, 160] on p "Wystawiona ZK487 20/08/2025" at bounding box center [821, 161] width 357 height 9
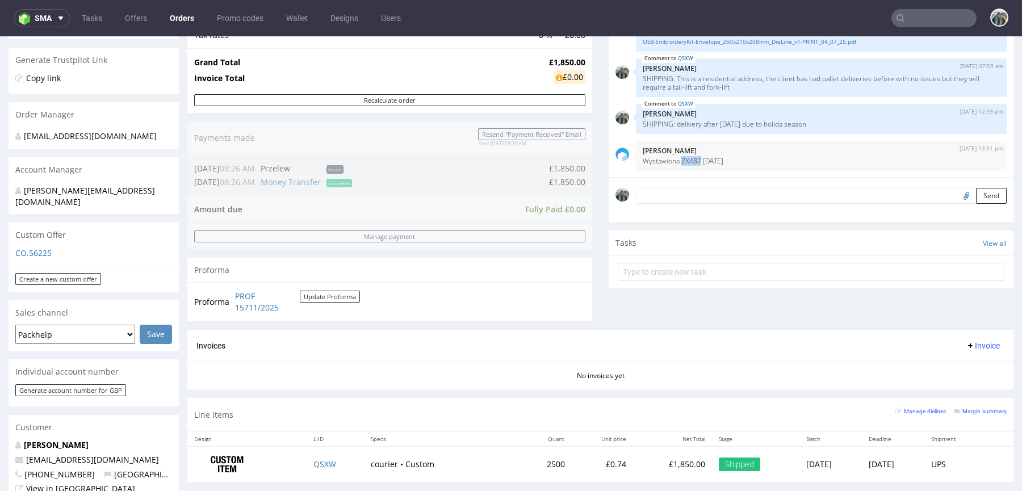
copy p "ZK487"
